Goal: Task Accomplishment & Management: Use online tool/utility

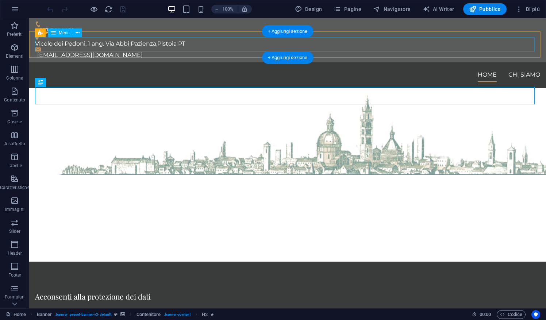
click at [496, 68] on nav "Home Chi siamo" at bounding box center [287, 75] width 505 height 15
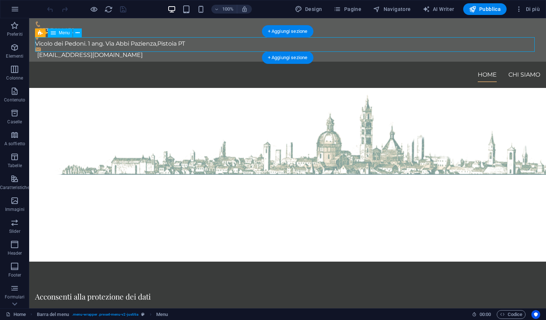
click at [496, 68] on nav "Home Chi siamo" at bounding box center [287, 75] width 505 height 15
select select
select select "1"
select select
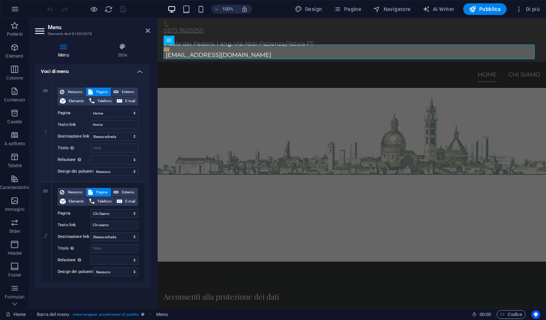
scroll to position [57, 0]
click at [47, 280] on icon at bounding box center [46, 282] width 4 height 5
select select
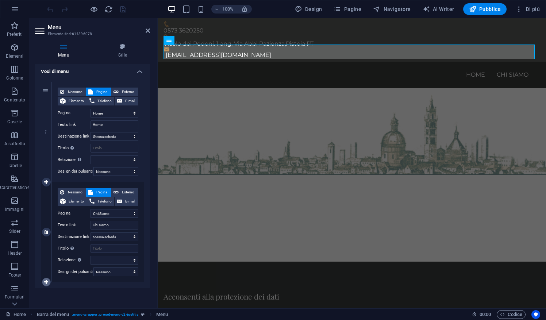
select select
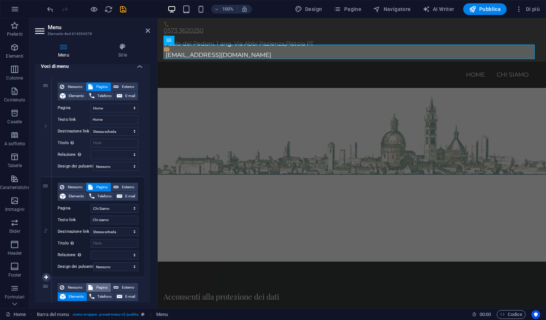
click at [104, 288] on span "Pagina" at bounding box center [102, 287] width 14 height 9
select select
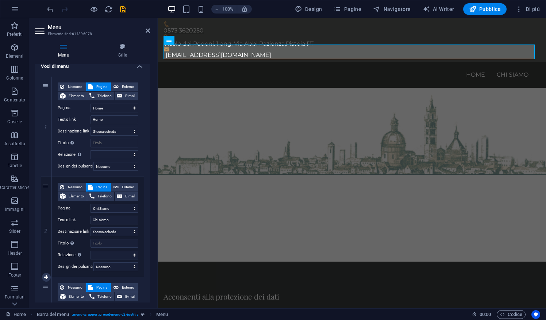
scroll to position [157, 0]
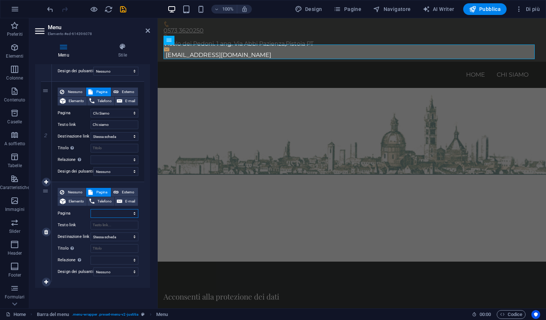
click at [132, 209] on select "Home Chi Siamo Fondazione Scuolaforense Mediazione Contact Privacy" at bounding box center [115, 213] width 48 height 9
select select "2"
click at [91, 209] on select "Home Chi Siamo Fondazione Scuolaforense Mediazione Contact Privacy" at bounding box center [115, 213] width 48 height 9
select select
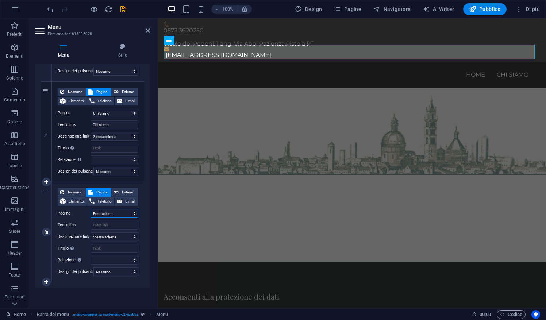
select select
click at [120, 221] on input "Testo link" at bounding box center [115, 225] width 48 height 9
select select
type input "Fondazione"
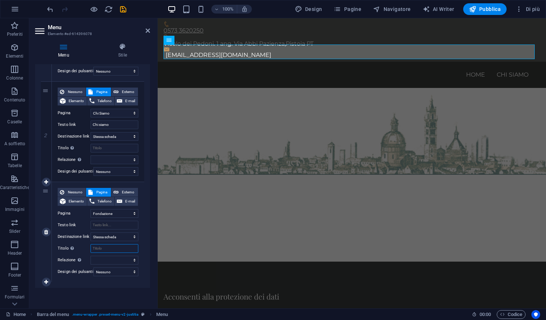
select select
click at [120, 245] on input "Titolo Descrizione aggiuntiva del link, non dovrebbe essere la stessa del testo…" at bounding box center [115, 248] width 48 height 9
click at [99, 222] on input "Fondazione" at bounding box center [115, 225] width 48 height 9
click at [123, 221] on input "Fondazione" at bounding box center [115, 225] width 48 height 9
type input "Fondazione"
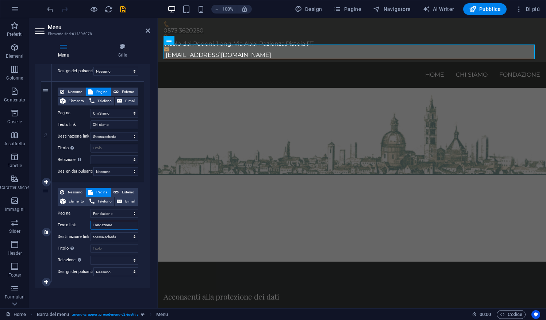
select select
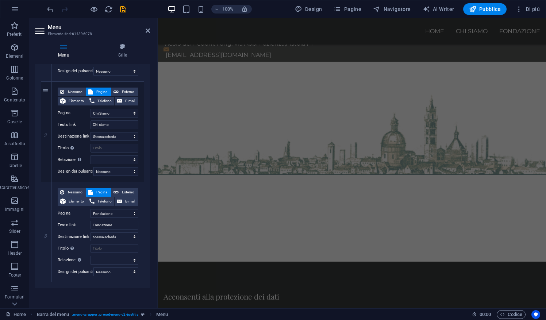
scroll to position [180, 0]
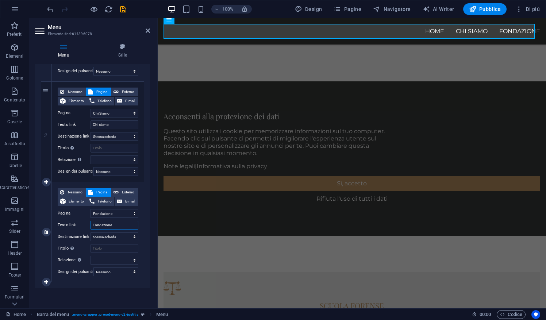
click at [126, 221] on input "Fondazione" at bounding box center [115, 225] width 48 height 9
type input "Fondazione"
select select
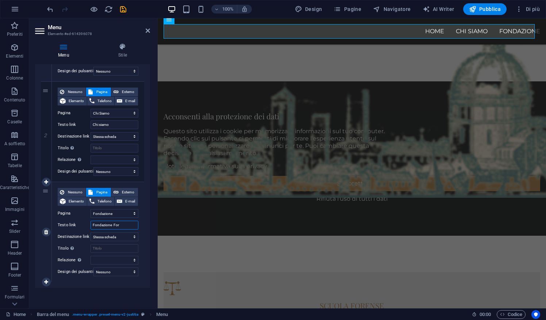
type input "Fondazione Fore"
select select
type input "Fondazione Forense"
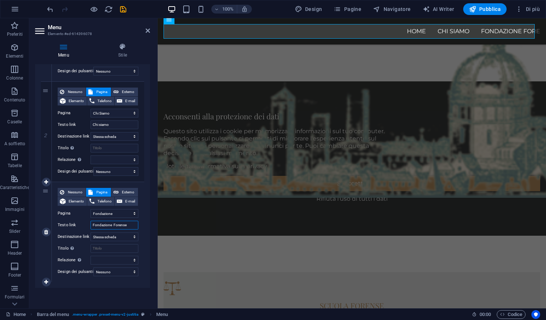
select select
type input "Fondazione Forense"
click at [111, 288] on div "Menu Automatico Personalizza Crea voci di menu personalizzate per questo menu. …" at bounding box center [92, 183] width 115 height 238
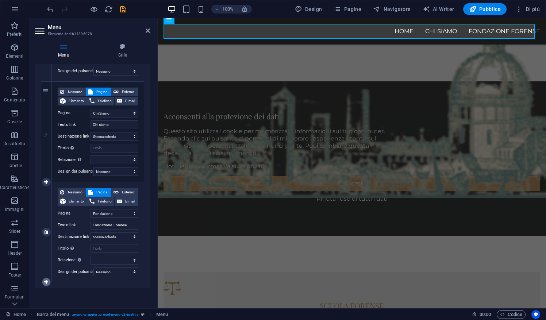
click at [46, 280] on icon at bounding box center [46, 282] width 4 height 5
select select
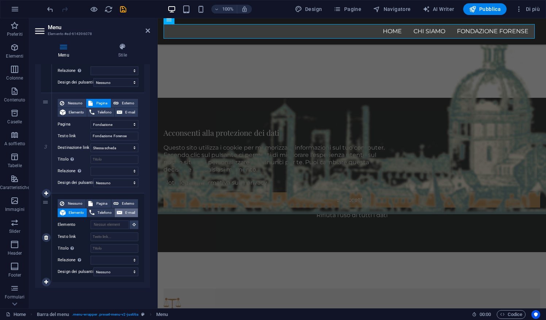
scroll to position [154, 0]
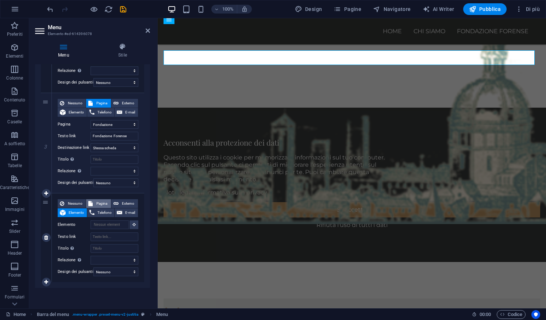
click at [107, 199] on span "Pagina" at bounding box center [102, 203] width 14 height 9
select select
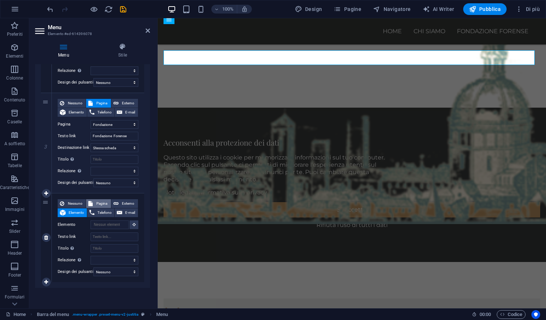
select select
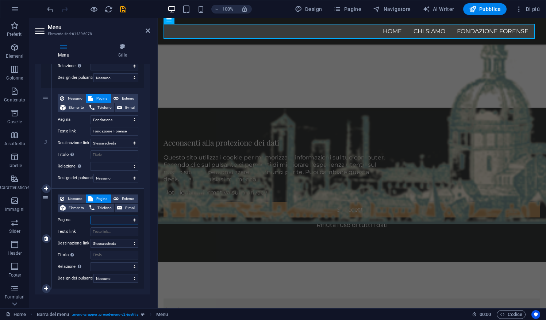
click at [134, 219] on select "Home Chi Siamo Fondazione Scuolaforense Mediazione Contact Privacy" at bounding box center [115, 220] width 48 height 9
select select "4"
click at [91, 216] on select "Home Chi Siamo Fondazione Scuolaforense Mediazione Contact Privacy" at bounding box center [115, 220] width 48 height 9
select select
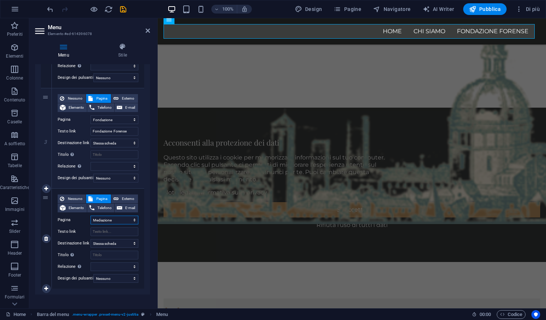
select select
click at [125, 232] on input "Testo link" at bounding box center [115, 231] width 48 height 9
type input "Conciliaz"
select select
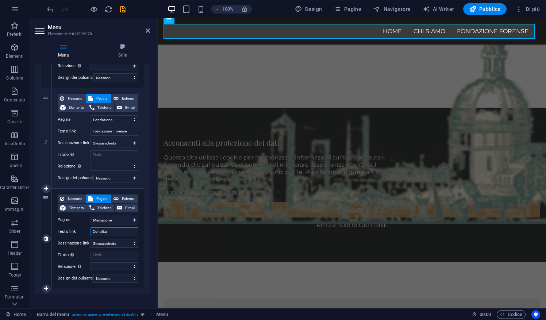
select select
type input "Conciliazione"
select select
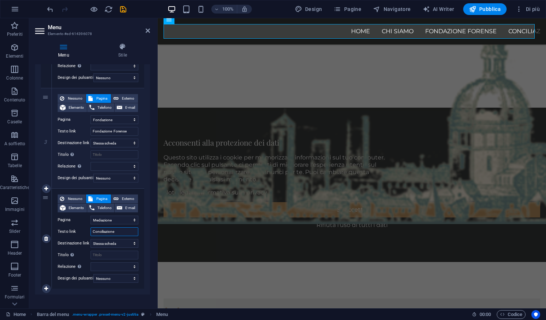
select select
type input "Conciliazione Forense"
select select
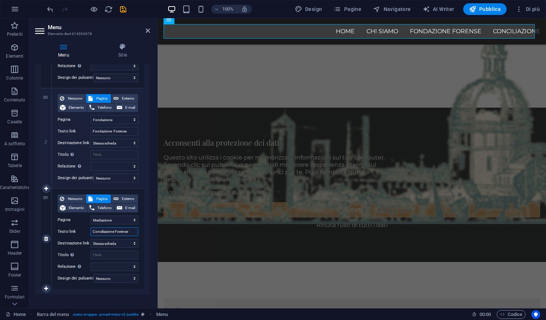
select select
type input "Conciliazione Forense"
click at [47, 290] on icon at bounding box center [46, 288] width 4 height 5
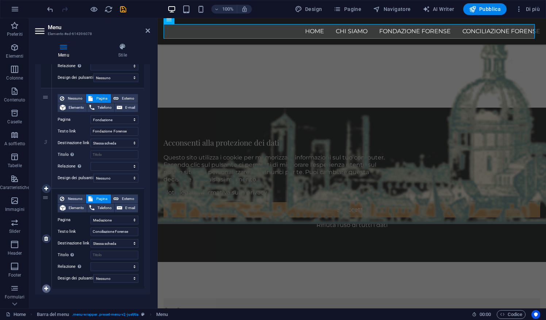
select select
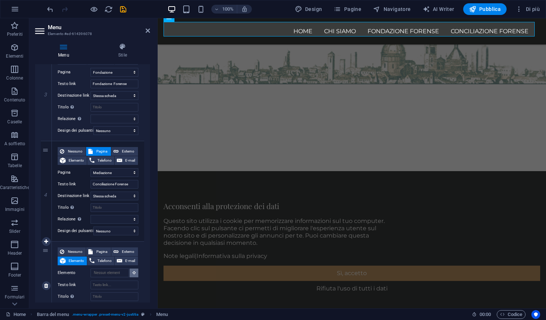
scroll to position [69, 0]
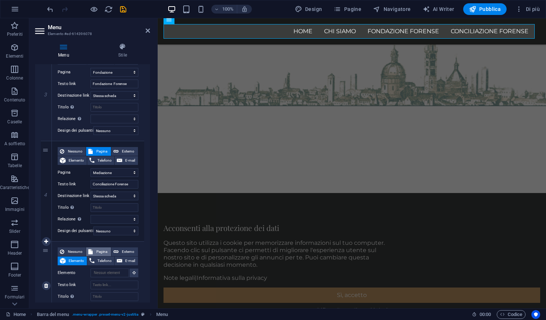
click at [102, 249] on span "Pagina" at bounding box center [102, 252] width 14 height 9
select select
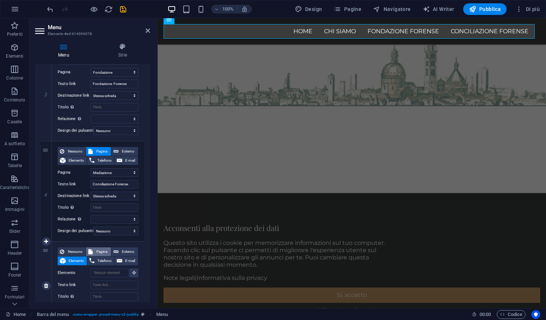
select select
click at [123, 272] on select "Home Chi Siamo Fondazione Scuolaforense Mediazione Contact Privacy" at bounding box center [115, 273] width 48 height 9
select select "3"
click at [91, 269] on select "Home Chi Siamo Fondazione Scuolaforense Mediazione Contact Privacy" at bounding box center [115, 273] width 48 height 9
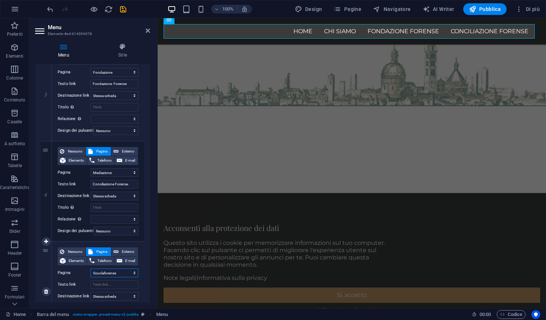
select select
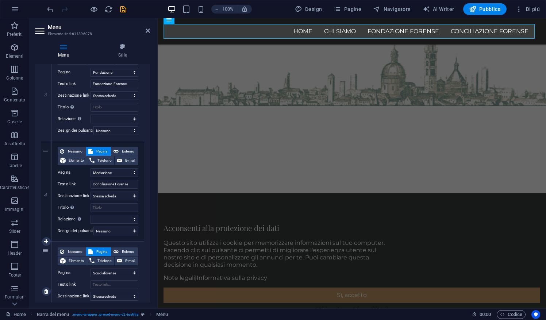
click at [118, 288] on div "Nessuno Pagina Esterno Elemento Telefono E-mail Pagina Home Chi Siamo Fondazion…" at bounding box center [98, 286] width 81 height 77
click at [120, 284] on input "Testo link" at bounding box center [115, 284] width 48 height 9
type input "S"
select select
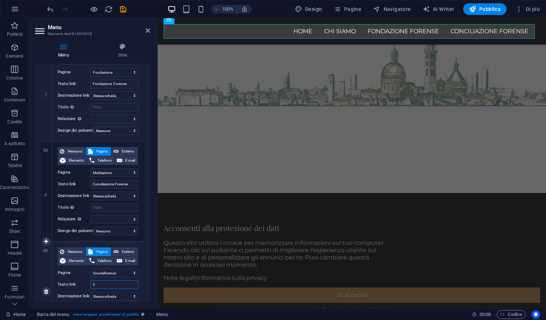
select select
type input "Scuola"
select select
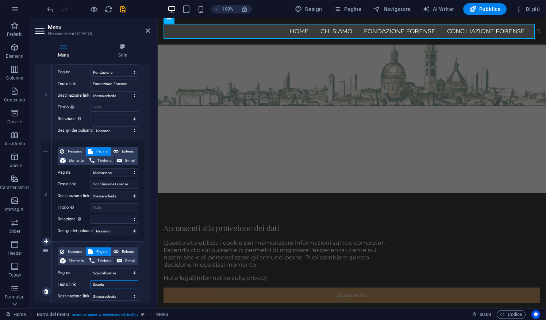
select select
type input "Scuola"
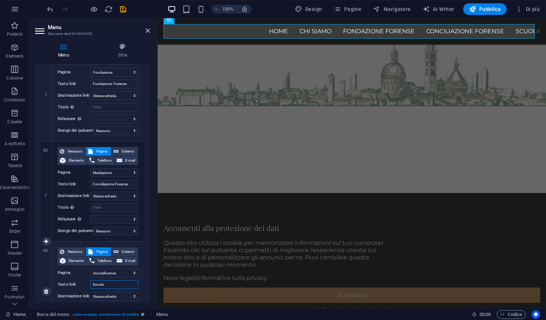
select select
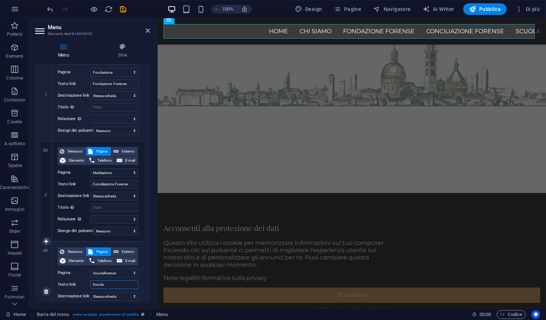
type input "Scuola F"
select select
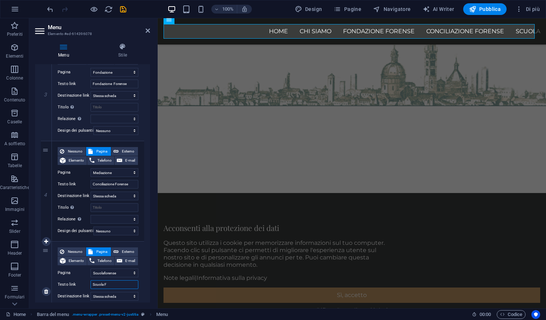
type input "Scuola Fo"
select select
type input "Scuola Forense"
select select
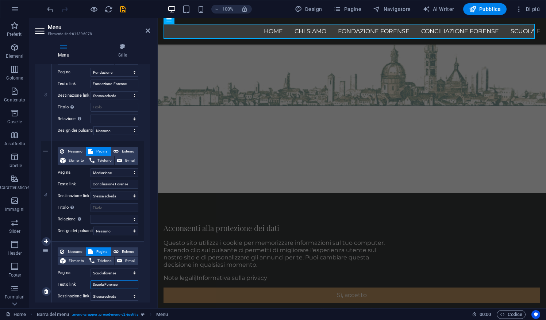
select select
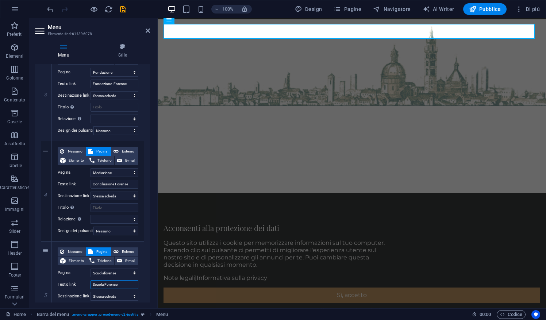
scroll to position [0, 0]
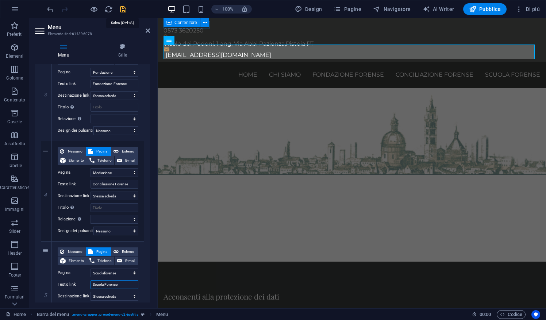
type input "Scuola Forense"
click at [124, 11] on icon "save" at bounding box center [123, 9] width 8 height 8
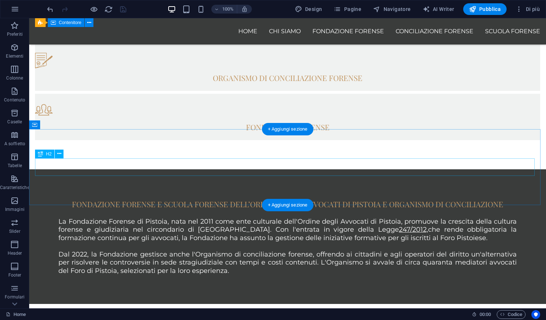
scroll to position [528, 0]
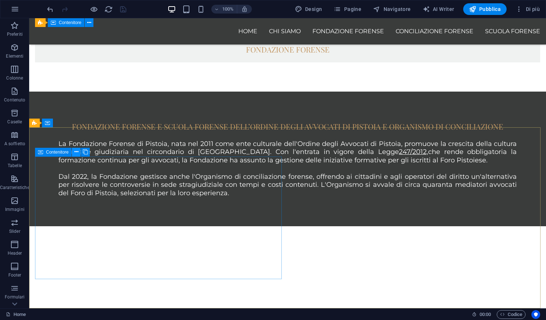
click at [76, 153] on icon at bounding box center [76, 152] width 4 height 8
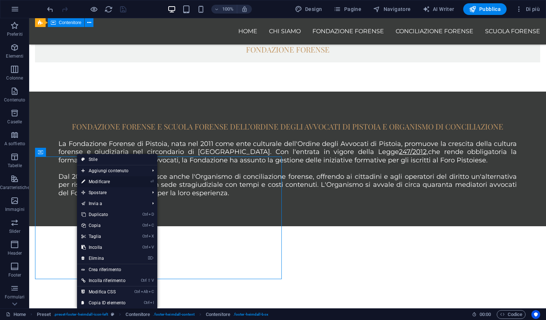
click at [93, 181] on link "⏎ Modificare" at bounding box center [103, 181] width 53 height 11
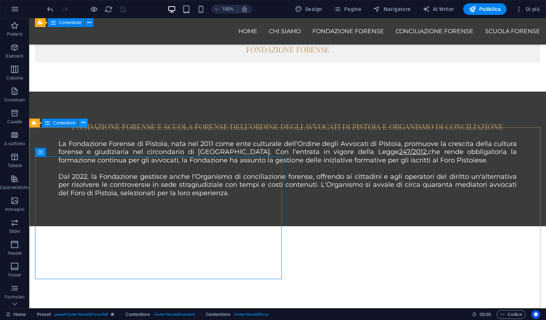
click at [83, 123] on icon at bounding box center [83, 123] width 4 height 8
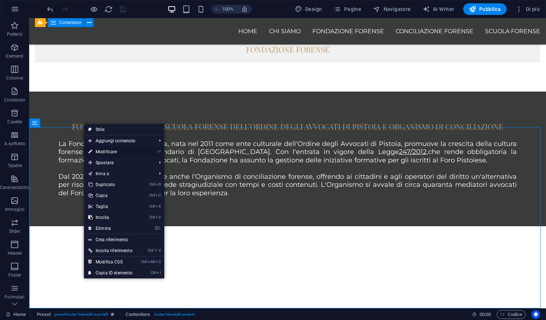
click at [104, 151] on link "⏎ Modificare" at bounding box center [110, 151] width 53 height 11
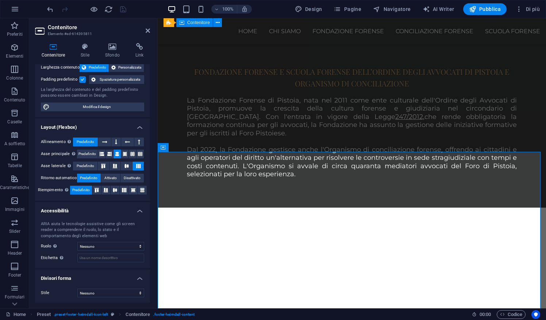
scroll to position [0, 0]
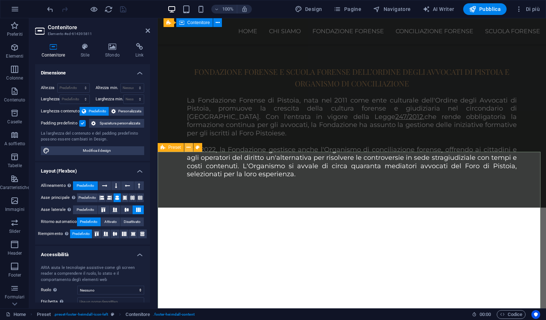
click at [189, 149] on icon at bounding box center [189, 148] width 4 height 8
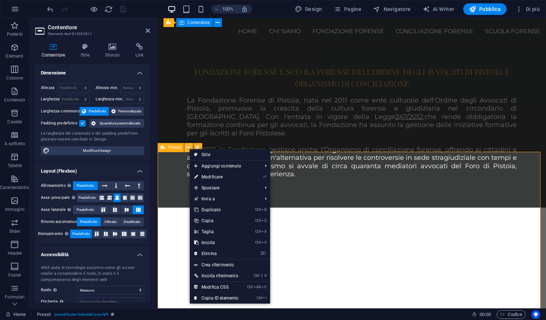
scroll to position [528, 0]
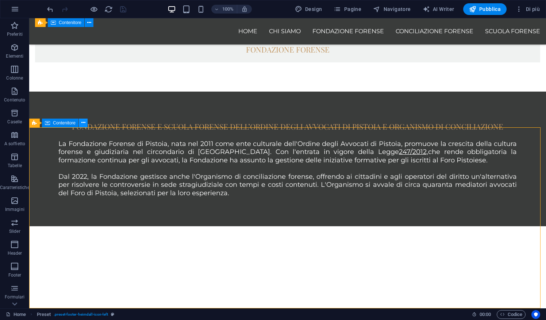
click at [84, 123] on icon at bounding box center [83, 123] width 4 height 8
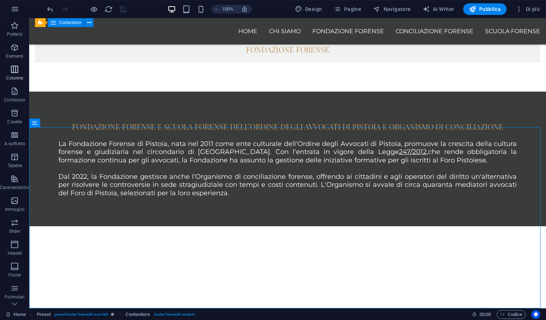
click at [18, 73] on icon "button" at bounding box center [14, 69] width 9 height 9
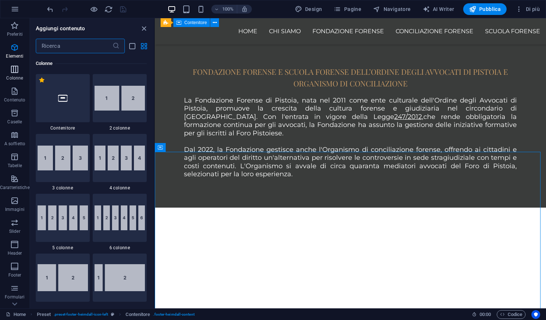
scroll to position [361, 0]
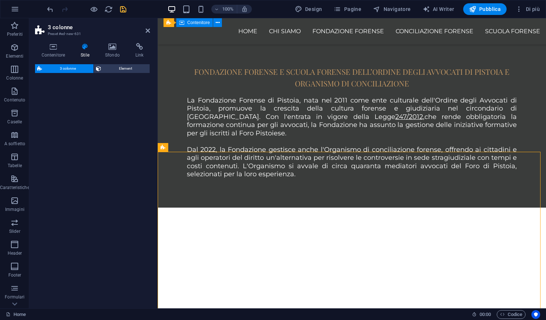
select select "rem"
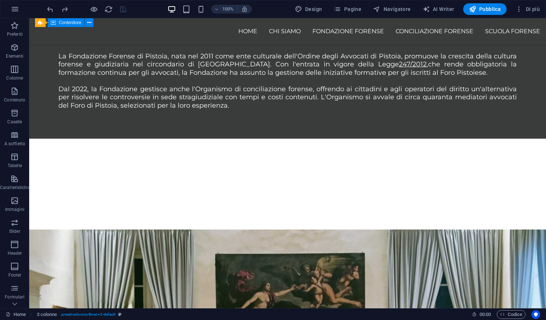
scroll to position [528, 0]
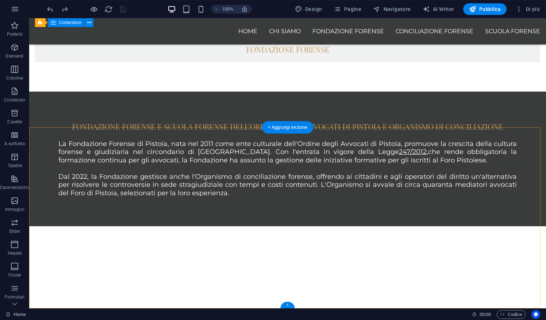
click at [289, 304] on div "+" at bounding box center [287, 305] width 14 height 7
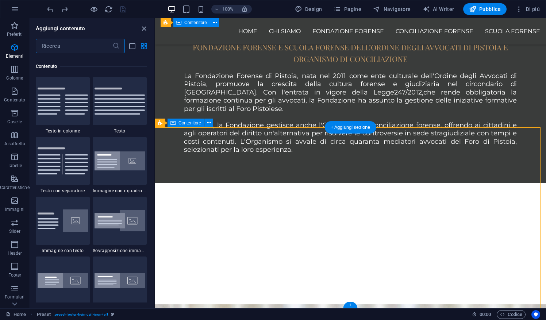
scroll to position [1277, 0]
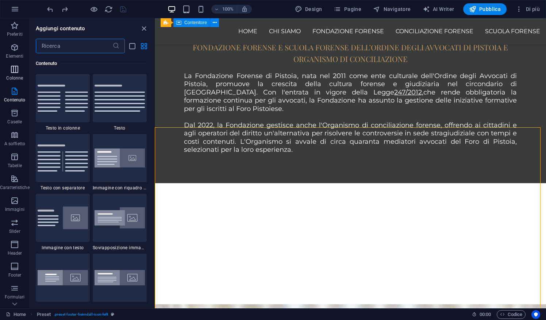
click at [17, 73] on icon "button" at bounding box center [14, 69] width 9 height 9
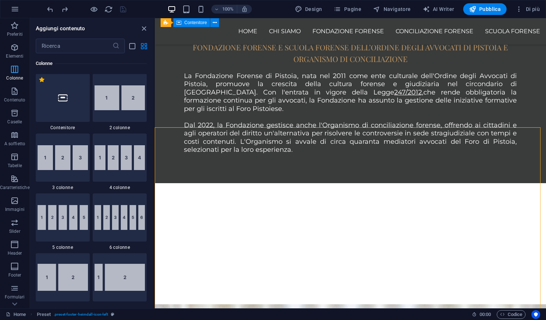
scroll to position [361, 0]
click at [67, 166] on img at bounding box center [63, 158] width 50 height 25
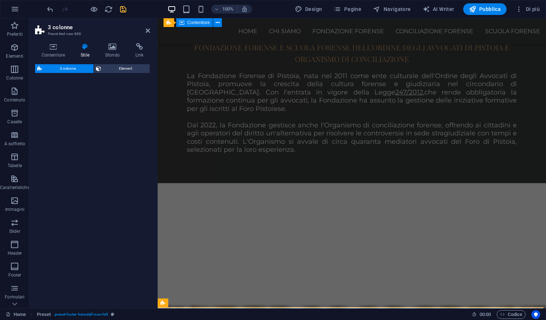
select select "rem"
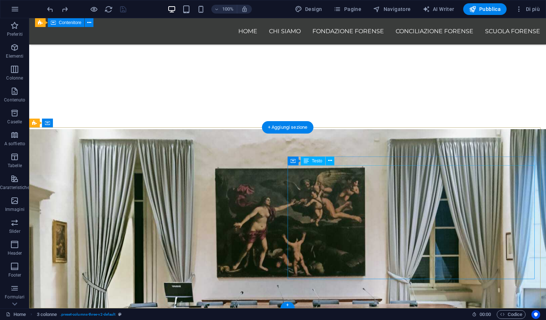
scroll to position [528, 0]
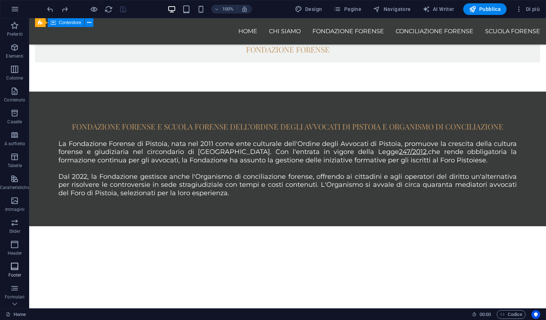
click at [18, 266] on icon "button" at bounding box center [14, 266] width 9 height 9
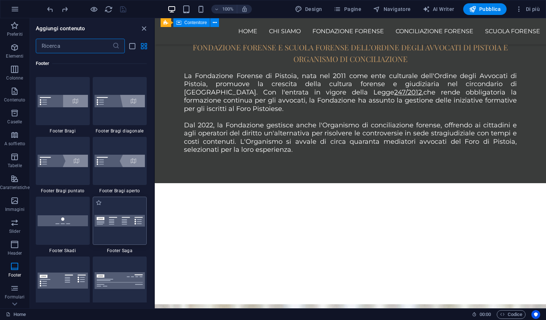
scroll to position [5012, 0]
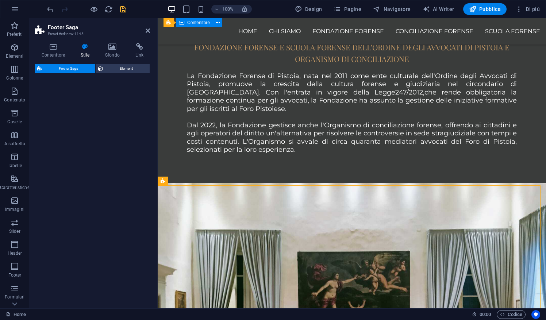
select select "rem"
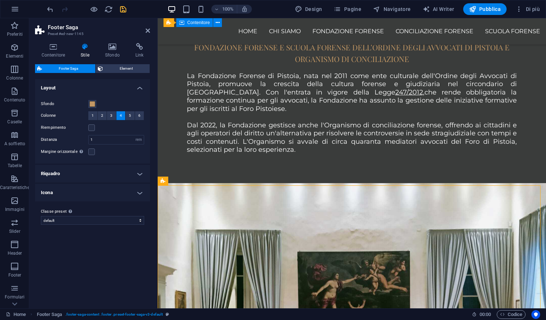
scroll to position [738, 0]
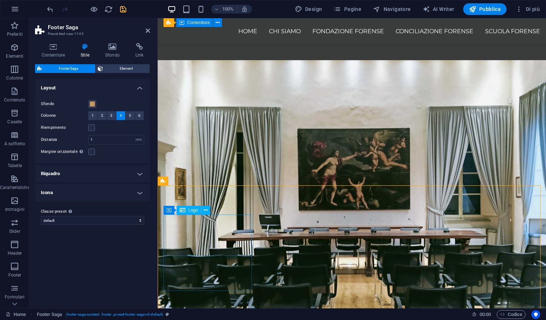
select select "px"
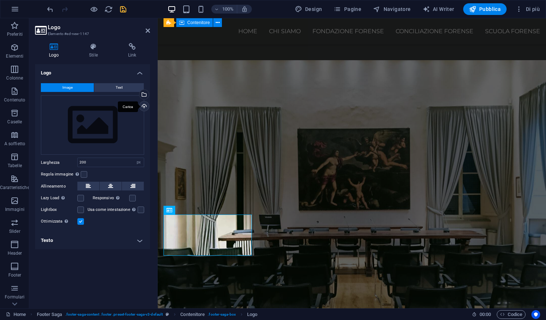
click at [145, 107] on div "Carica" at bounding box center [143, 106] width 11 height 11
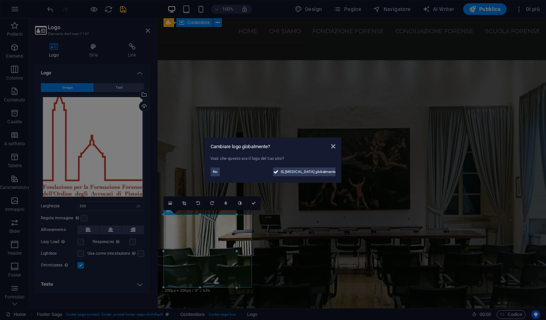
click at [111, 232] on aside "Cambiare logo globalmente? Vuoi che questo sia il logo del tuo sito? No Sì, [ME…" at bounding box center [273, 160] width 546 height 320
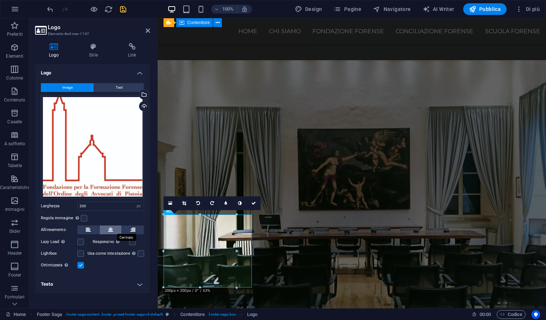
click at [115, 231] on button at bounding box center [111, 230] width 22 height 9
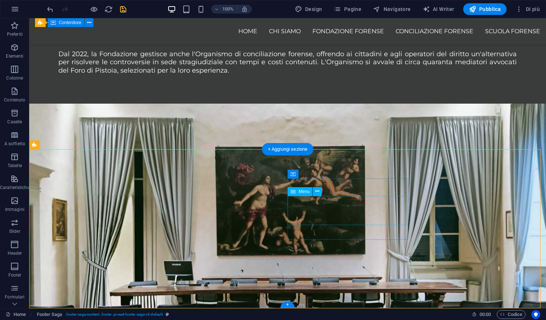
scroll to position [687, 0]
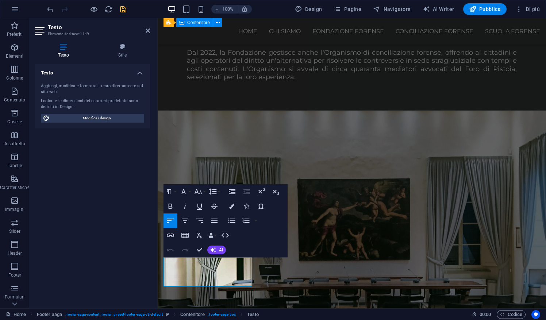
scroll to position [774, 0]
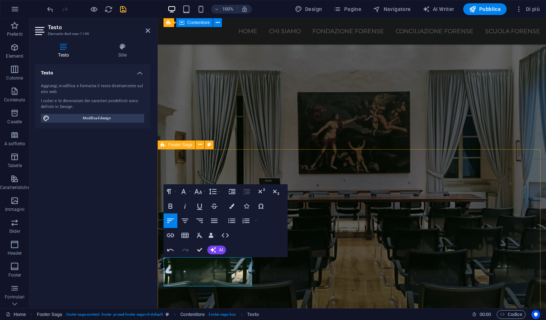
drag, startPoint x: 184, startPoint y: 285, endPoint x: 162, endPoint y: 260, distance: 33.9
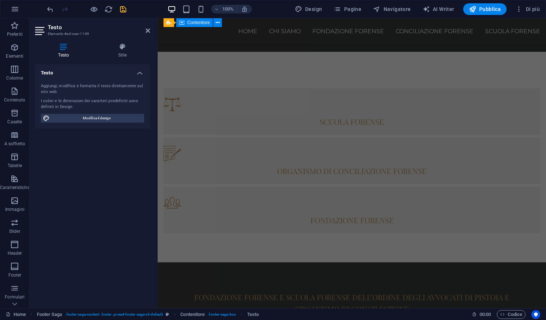
scroll to position [360, 0]
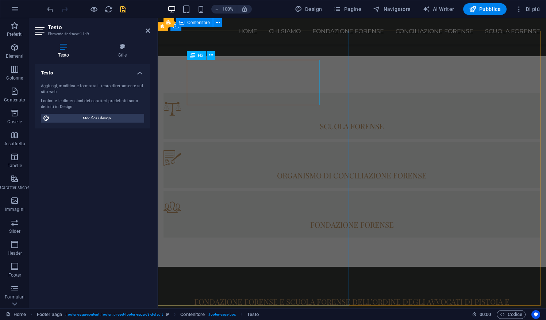
click at [288, 296] on div "FONDAZIONE FORENSE E SCUOLA FORENSE DELL’ORDINE DEGLI AVVOCATI DI PISTOIA E ORG…" at bounding box center [352, 307] width 330 height 23
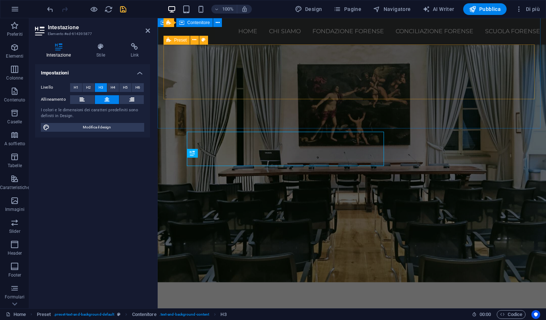
scroll to position [279, 0]
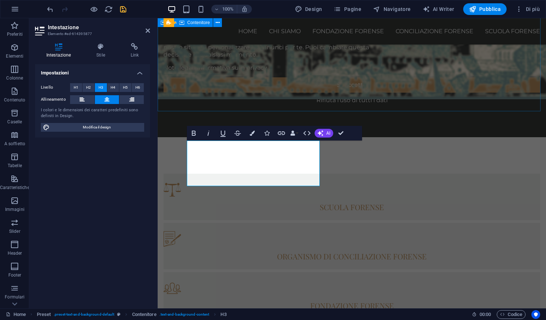
copy h3 "FONDAZIONE FORENSE E SCUOLA FORENSE DELL’ORDINE DEGLI AVVOCATI DI PISTOIA E ORG…"
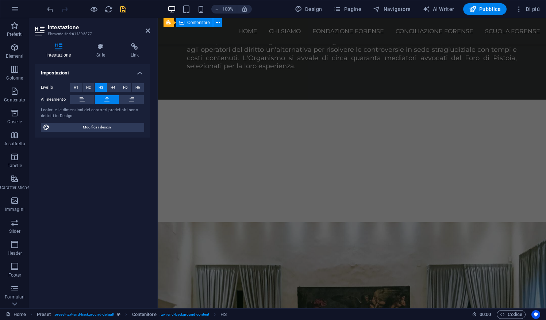
scroll to position [752, 0]
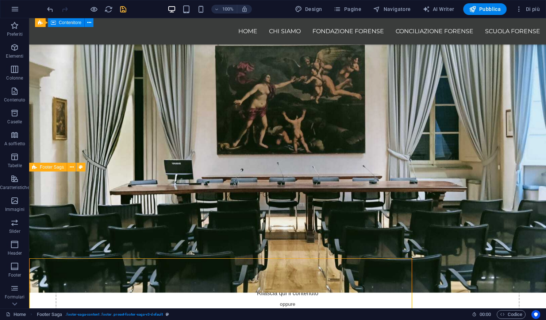
scroll to position [665, 0]
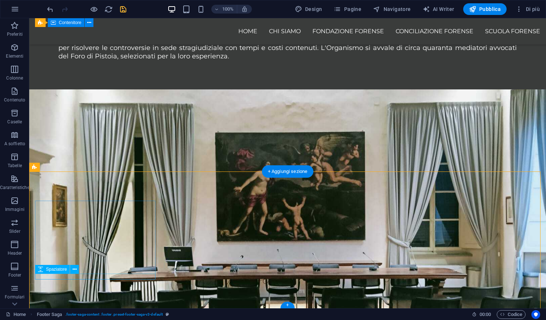
select select "px"
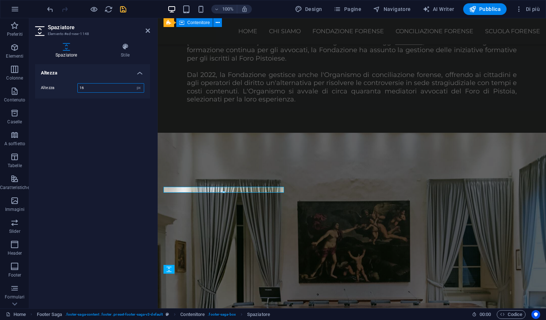
scroll to position [752, 0]
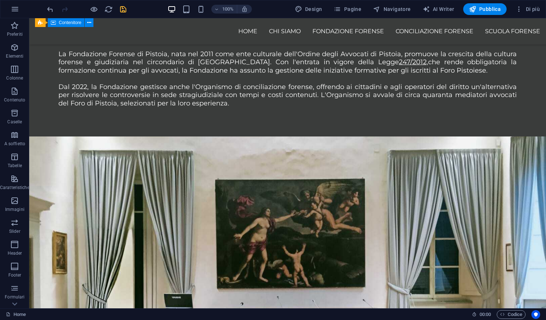
scroll to position [665, 0]
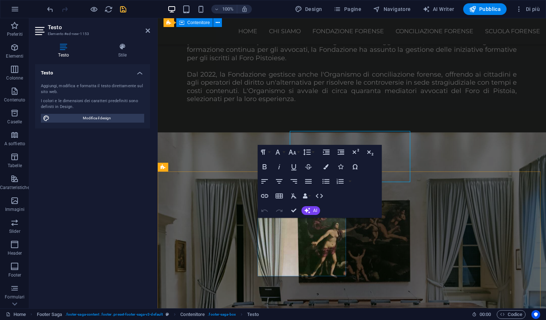
scroll to position [752, 0]
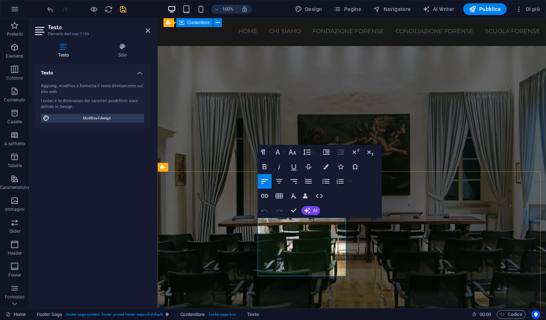
drag, startPoint x: 296, startPoint y: 250, endPoint x: 257, endPoint y: 252, distance: 38.7
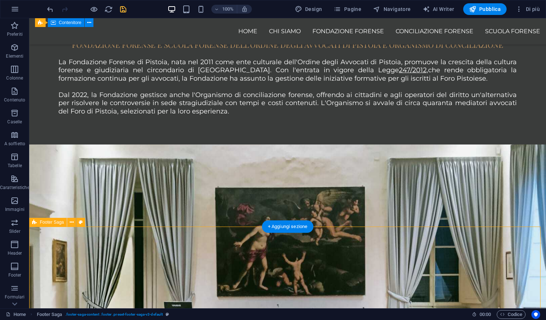
scroll to position [609, 0]
